Goal: Use online tool/utility: Utilize a website feature to perform a specific function

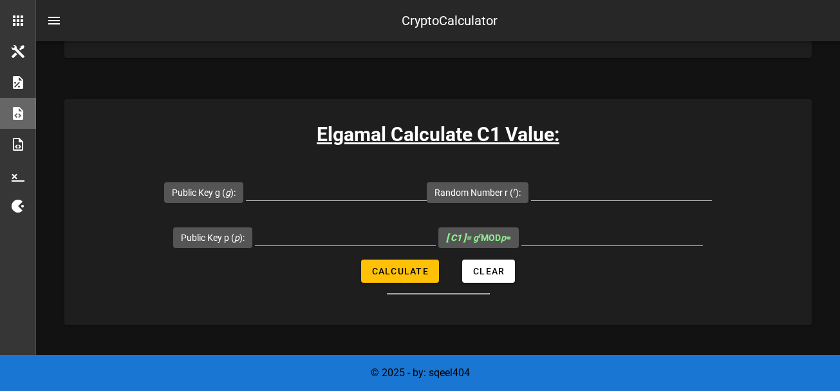
scroll to position [764, 0]
click at [332, 237] on input "Public Key p ( p ):" at bounding box center [345, 235] width 181 height 21
type input "29"
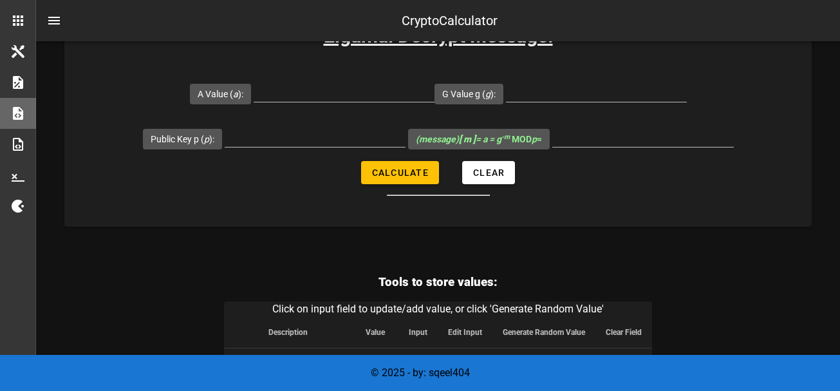
scroll to position [3224, 0]
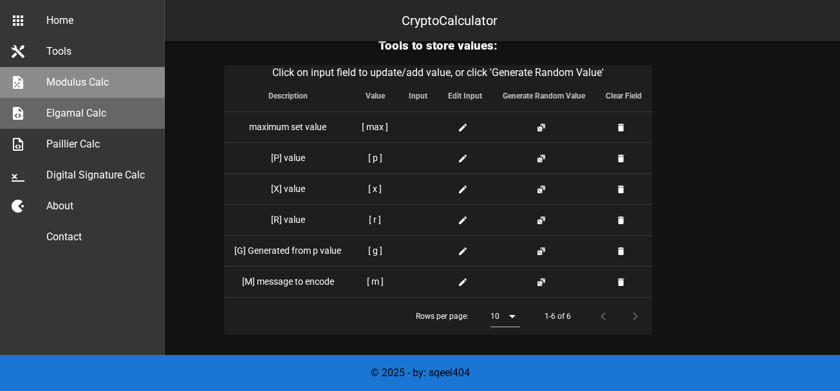
click at [91, 88] on div "Modulus Calc" at bounding box center [100, 82] width 108 height 12
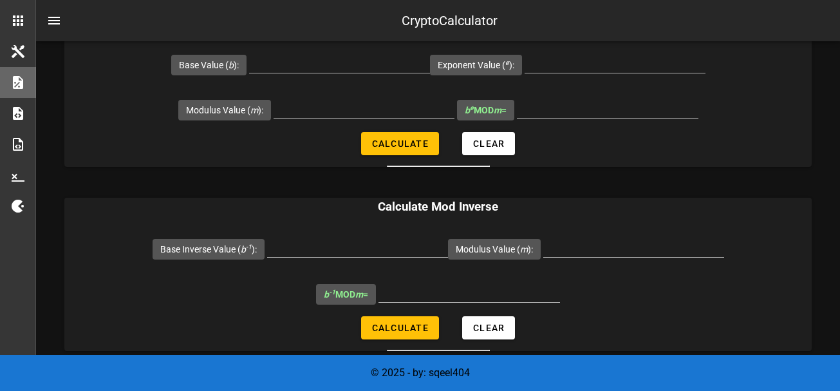
scroll to position [424, 0]
click at [423, 299] on input "b -1 MOD m =" at bounding box center [468, 292] width 181 height 21
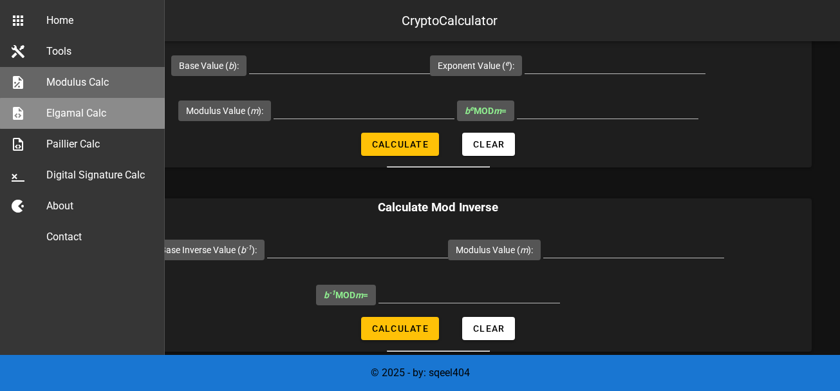
click at [5, 108] on link "Elgamal Calc" at bounding box center [82, 113] width 165 height 31
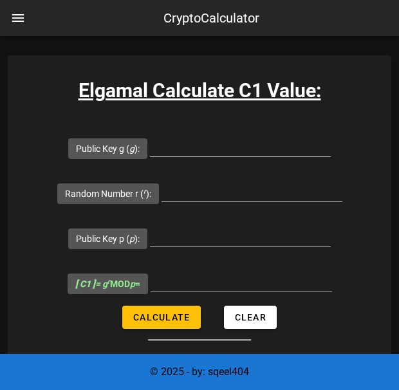
scroll to position [1003, 0]
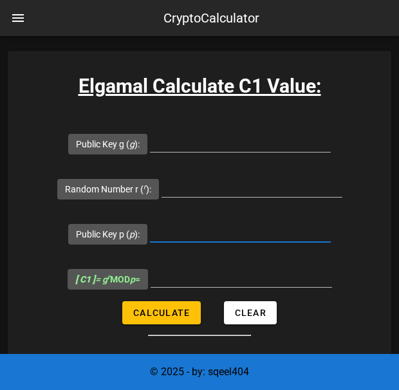
click at [207, 226] on input "Public Key p ( p ):" at bounding box center [240, 231] width 181 height 21
type input "29"
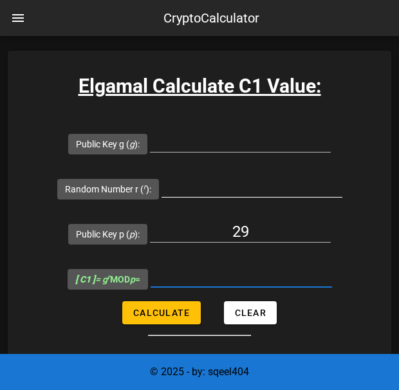
drag, startPoint x: 248, startPoint y: 268, endPoint x: 248, endPoint y: 177, distance: 90.7
click at [248, 177] on form "Public Key g ( g ): Random Number r ( r ): Public Key p ( p ): 29 [ C1 ] = g r …" at bounding box center [199, 228] width 383 height 215
click at [248, 180] on input "Random Number r ( r ):" at bounding box center [252, 186] width 181 height 21
